Goal: Task Accomplishment & Management: Complete application form

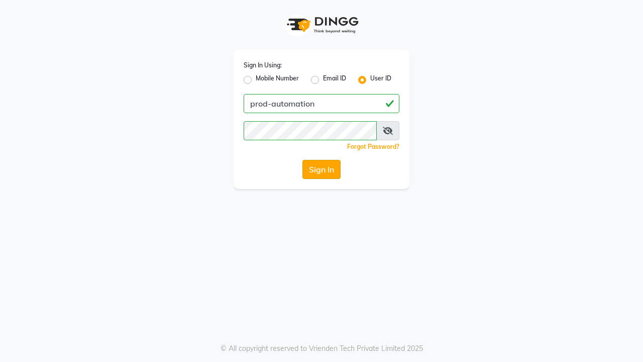
click at [322, 169] on button "Sign In" at bounding box center [322, 169] width 38 height 19
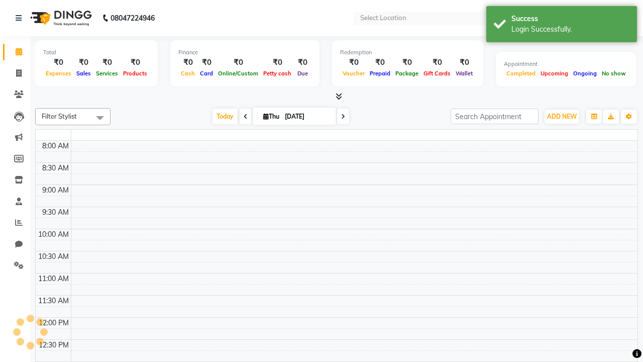
select select "en"
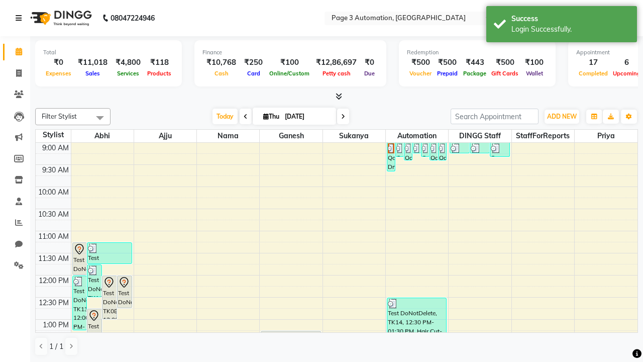
click at [21, 18] on icon at bounding box center [19, 18] width 6 height 7
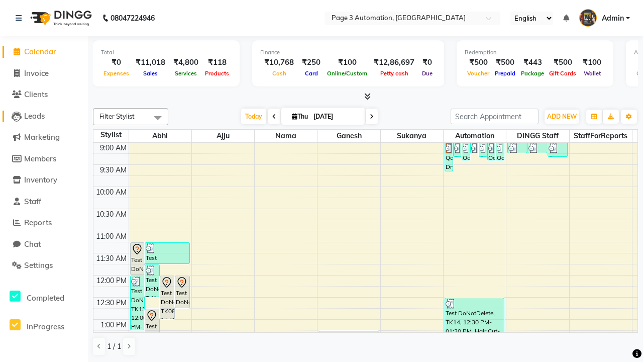
click at [44, 116] on span "Leads" at bounding box center [34, 116] width 21 height 10
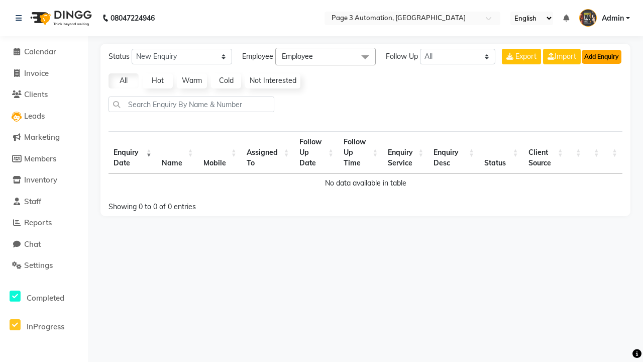
click at [602, 56] on button "Add Enquiry" at bounding box center [602, 57] width 40 height 14
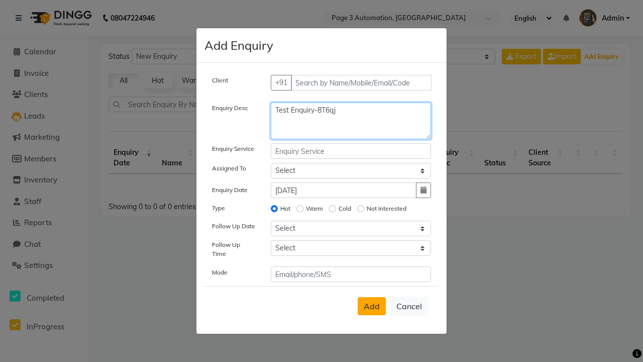
type textarea "Test Enquiry-8T6qj"
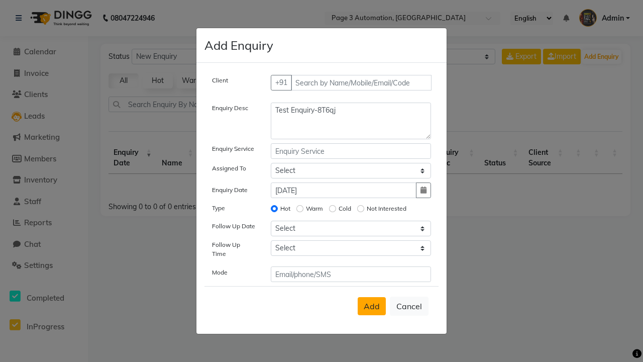
click at [372, 306] on span "Add" at bounding box center [372, 306] width 16 height 10
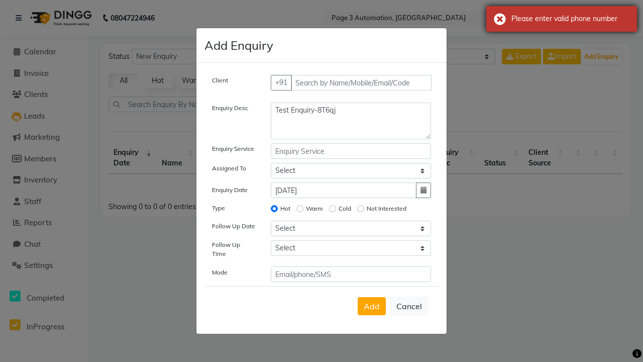
click at [562, 19] on div "Please enter valid phone number" at bounding box center [571, 19] width 118 height 11
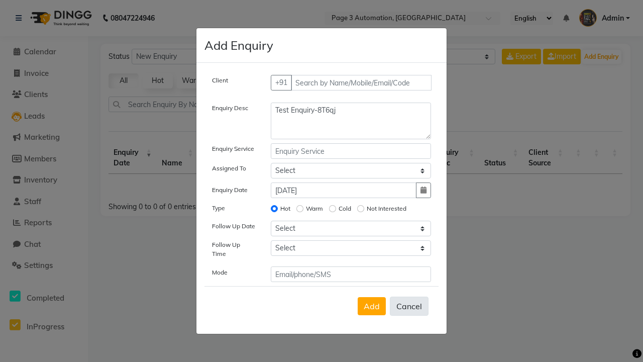
click at [409, 306] on button "Cancel" at bounding box center [409, 306] width 39 height 19
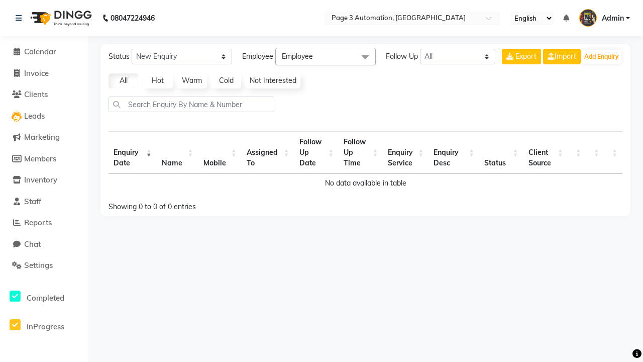
click at [605, 18] on span "Admin" at bounding box center [613, 18] width 22 height 11
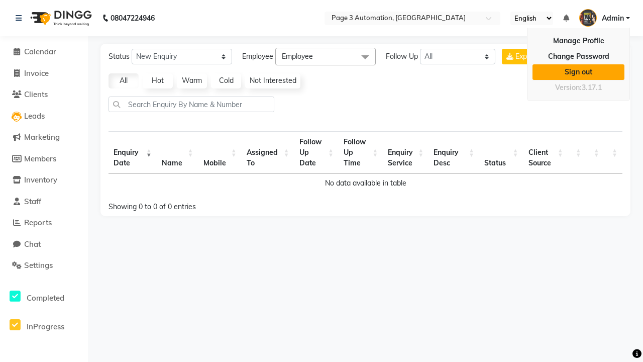
click at [579, 72] on link "Sign out" at bounding box center [579, 72] width 92 height 16
